Goal: Share content

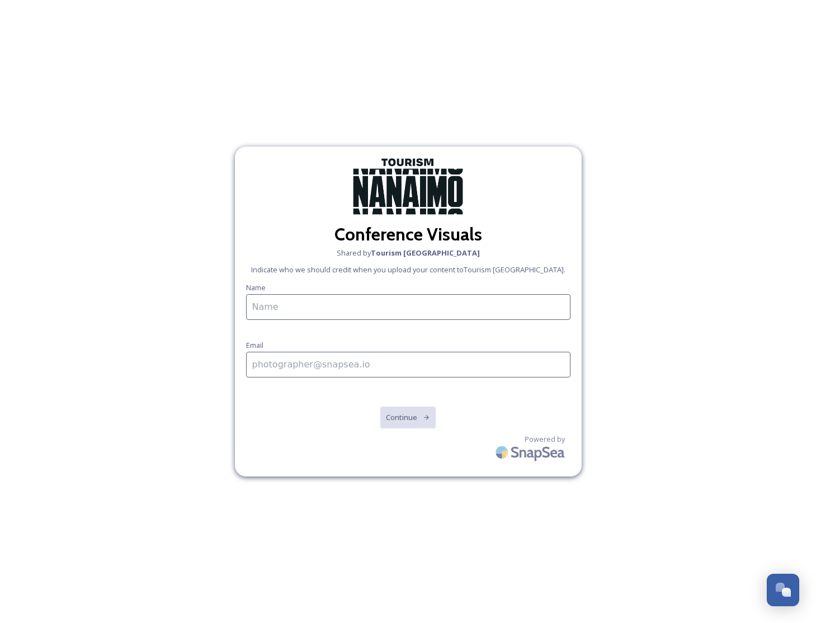
click at [369, 307] on input at bounding box center [408, 307] width 324 height 26
type input "Sao [PERSON_NAME]"
type input "[EMAIL_ADDRESS][DOMAIN_NAME]"
click button "Continue" at bounding box center [408, 417] width 57 height 23
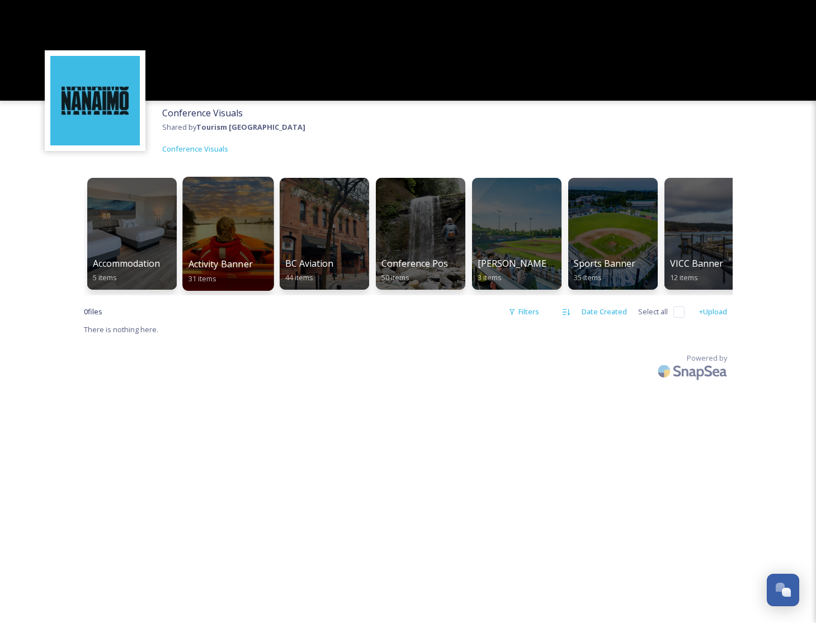
click at [247, 232] on div at bounding box center [227, 234] width 91 height 114
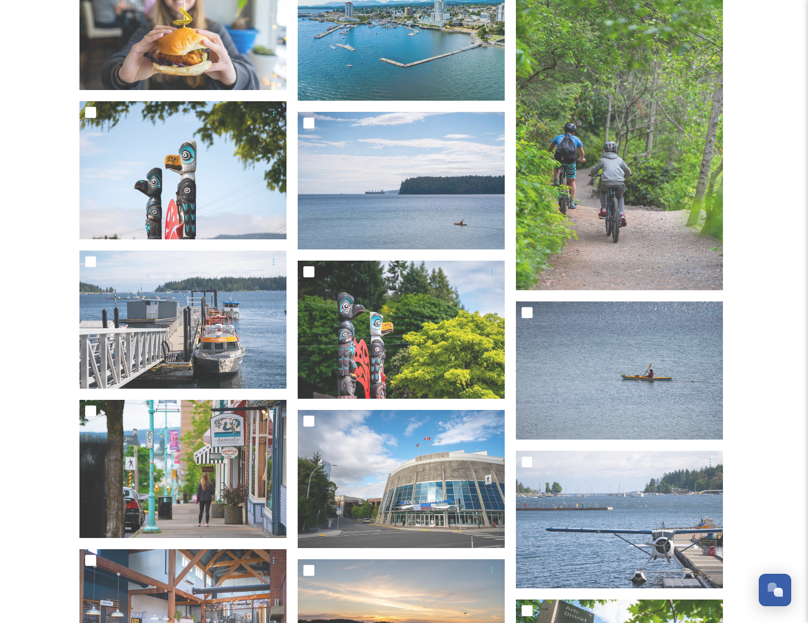
scroll to position [597, 0]
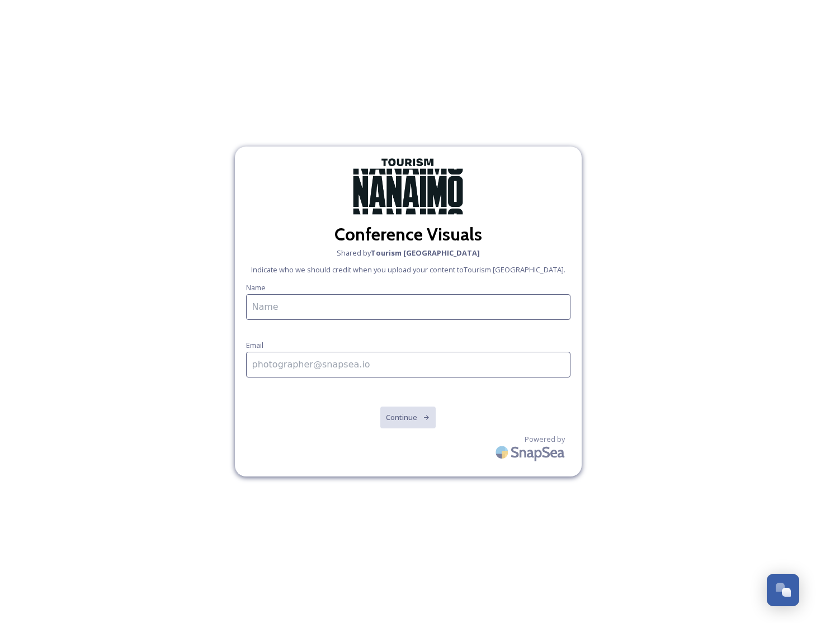
click at [735, 101] on div "Conference Visuals Shared by Tourism [PERSON_NAME] Indicate who we should credi…" at bounding box center [408, 311] width 816 height 623
